Goal: Entertainment & Leisure: Consume media (video, audio)

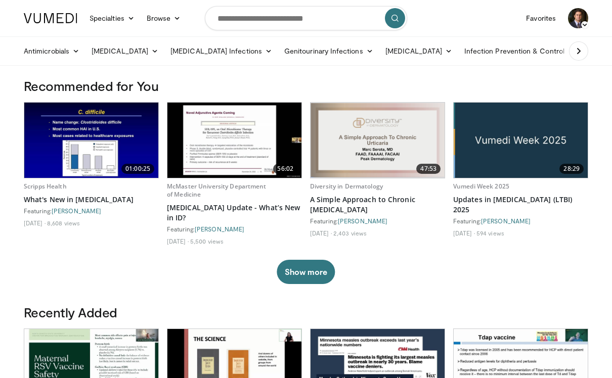
click at [296, 279] on button "Show more" at bounding box center [306, 272] width 58 height 24
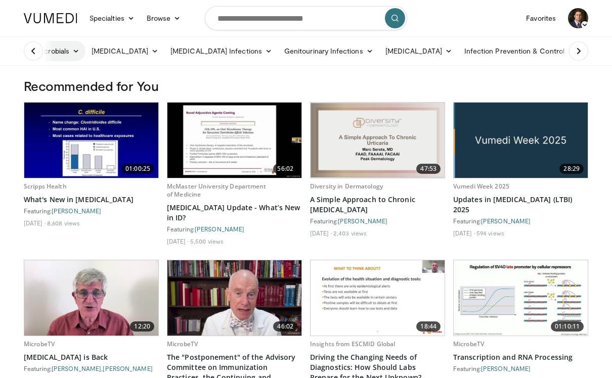
click at [65, 53] on link "Antimicrobials" at bounding box center [52, 51] width 68 height 20
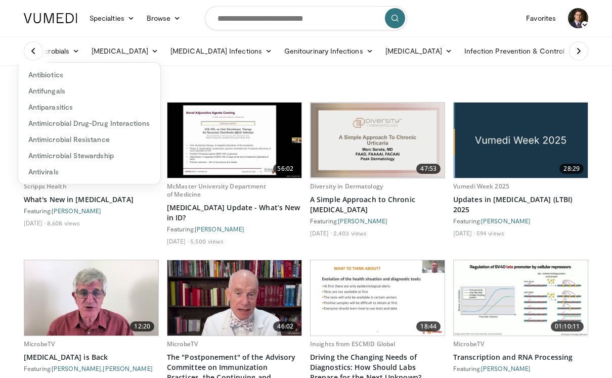
click at [64, 76] on link "Antibiotics" at bounding box center [89, 75] width 142 height 16
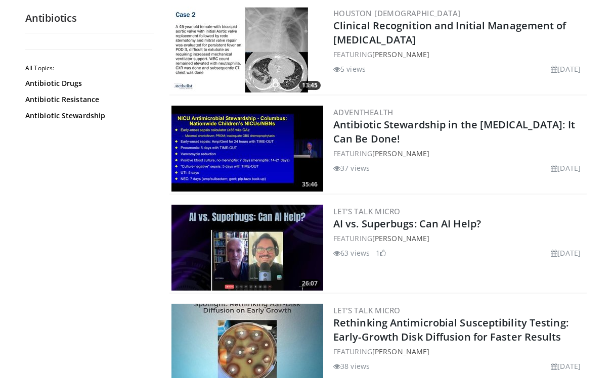
scroll to position [621, 0]
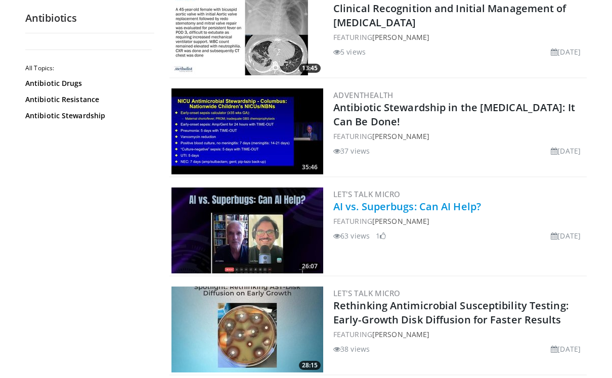
click at [408, 209] on link "AI vs. Superbugs: Can AI Help?" at bounding box center [407, 207] width 148 height 14
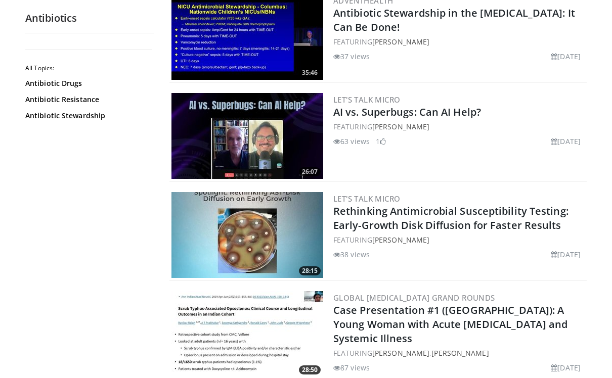
scroll to position [752, 0]
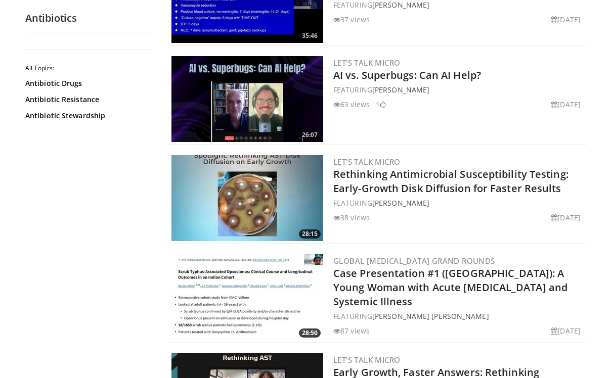
click at [239, 116] on img at bounding box center [248, 99] width 152 height 86
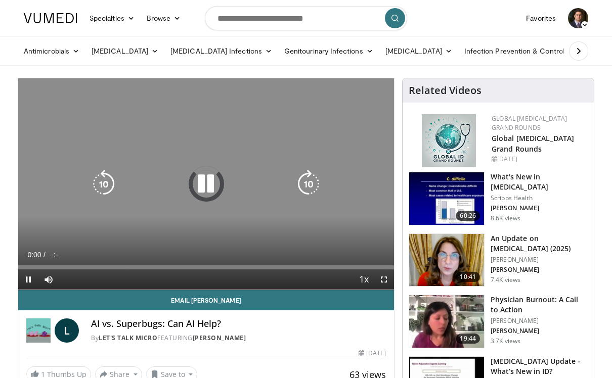
click at [205, 181] on icon "Video Player" at bounding box center [206, 184] width 28 height 28
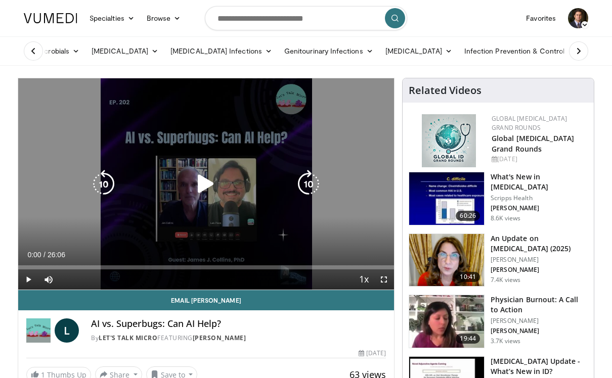
click at [205, 187] on icon "Video Player" at bounding box center [206, 184] width 28 height 28
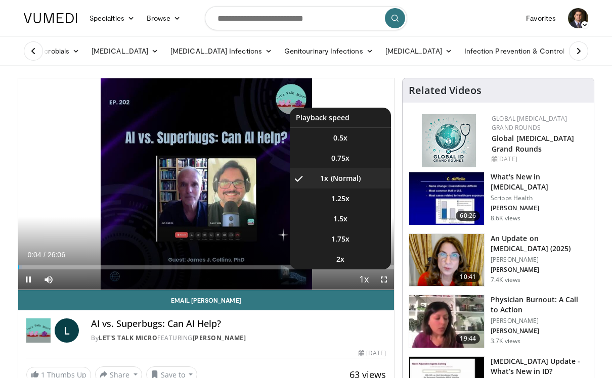
click at [360, 281] on span "Video Player" at bounding box center [364, 280] width 14 height 20
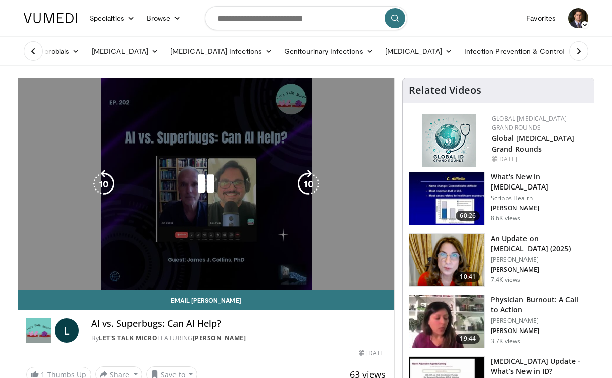
click at [360, 281] on video-js "**********" at bounding box center [206, 184] width 376 height 212
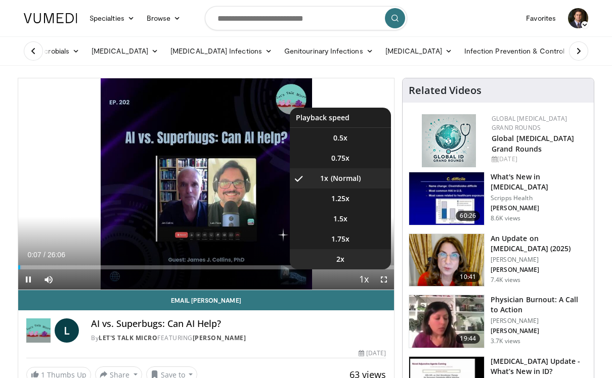
click at [349, 257] on li "2x" at bounding box center [340, 259] width 101 height 20
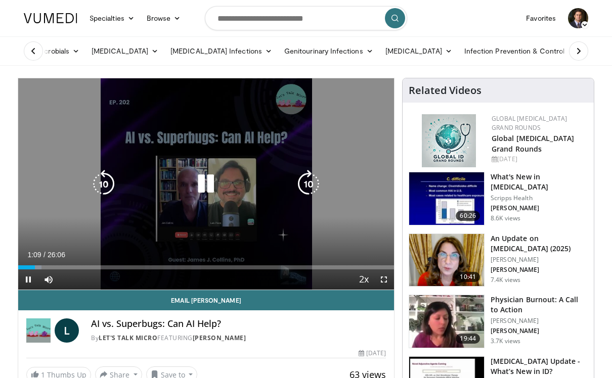
click at [386, 280] on span "Video Player" at bounding box center [384, 280] width 20 height 20
